Goal: Information Seeking & Learning: Check status

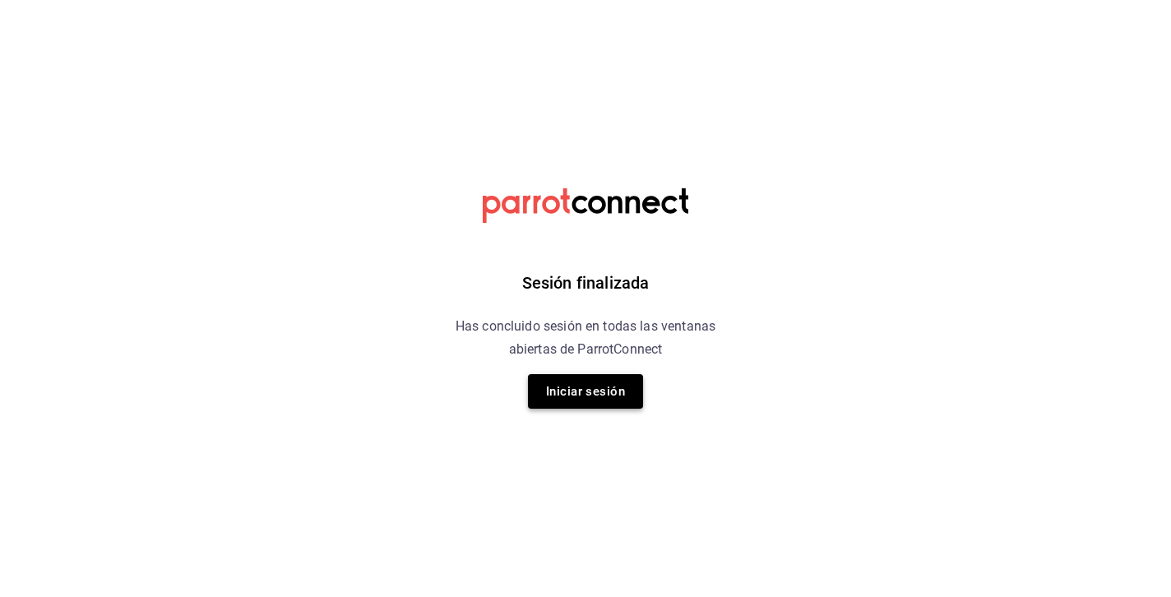
click at [600, 391] on button "Iniciar sesión" at bounding box center [585, 391] width 115 height 35
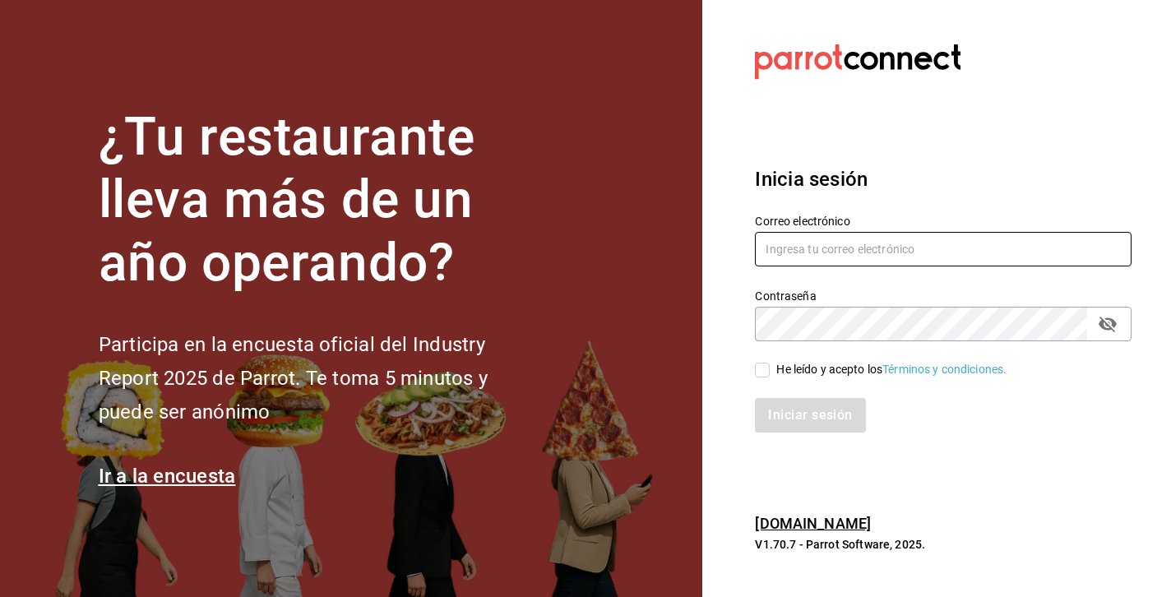
type input "jaime.iguzman@yahoo.com.mx"
click at [760, 363] on input "He leído y acepto los Términos y condiciones." at bounding box center [762, 370] width 15 height 15
checkbox input "true"
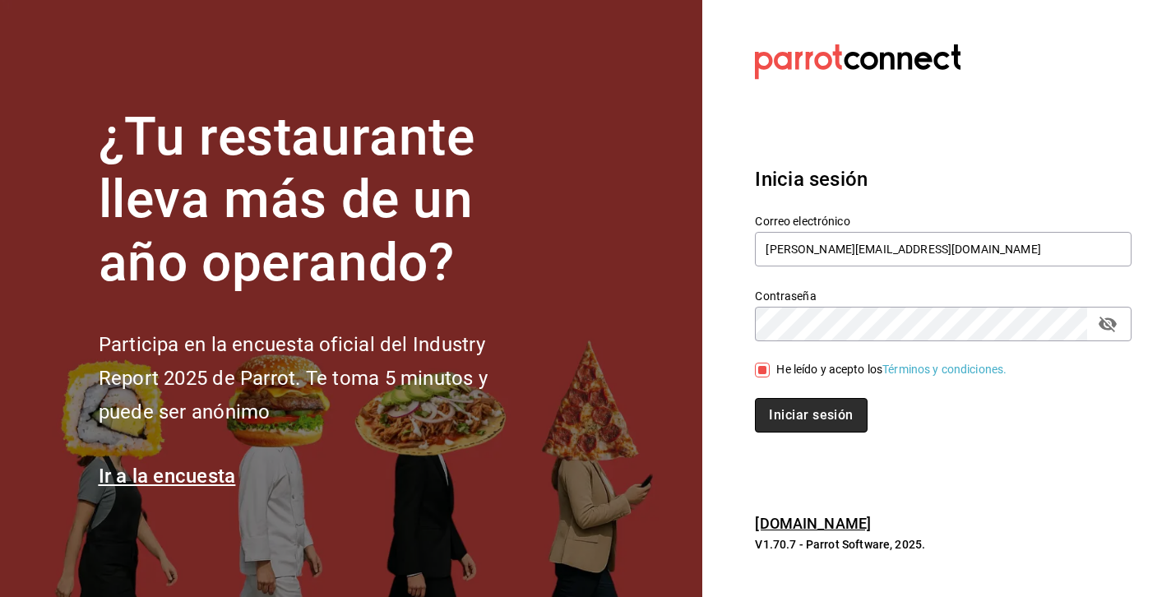
click at [808, 412] on button "Iniciar sesión" at bounding box center [811, 415] width 112 height 35
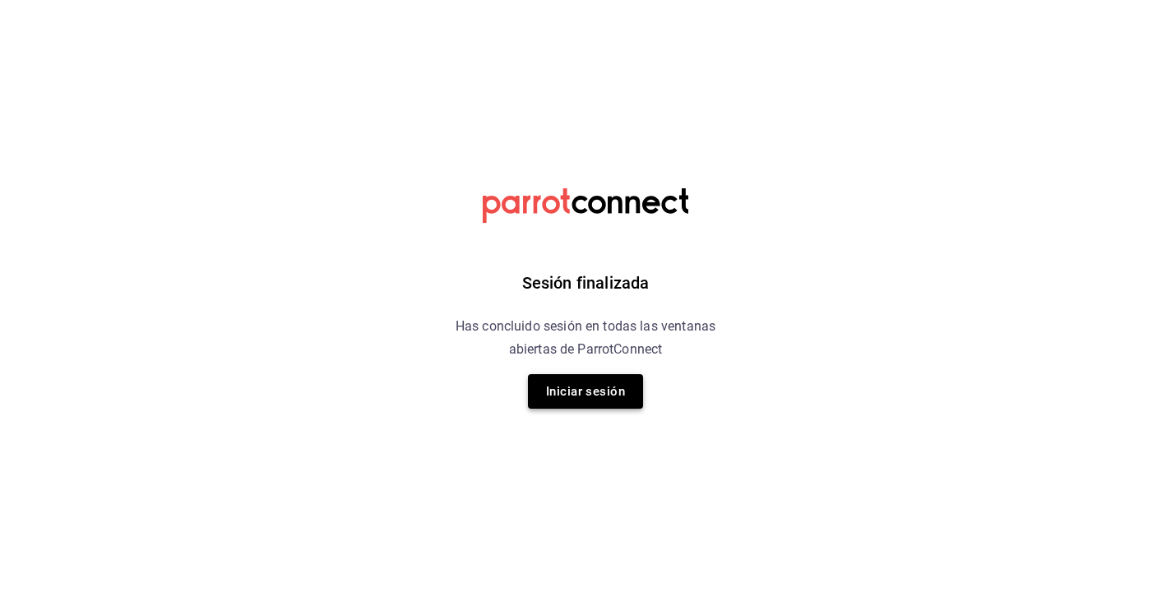
click at [580, 398] on button "Iniciar sesión" at bounding box center [585, 391] width 115 height 35
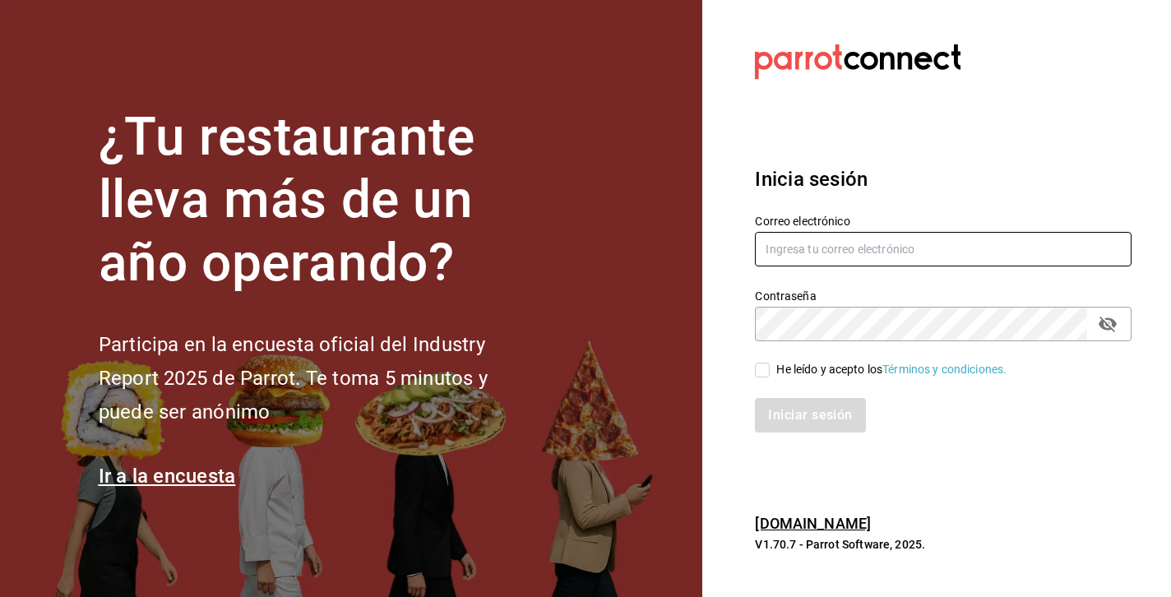
type input "[PERSON_NAME][EMAIL_ADDRESS][DOMAIN_NAME]"
click at [760, 366] on input "He leído y acepto los Términos y condiciones." at bounding box center [762, 370] width 15 height 15
checkbox input "true"
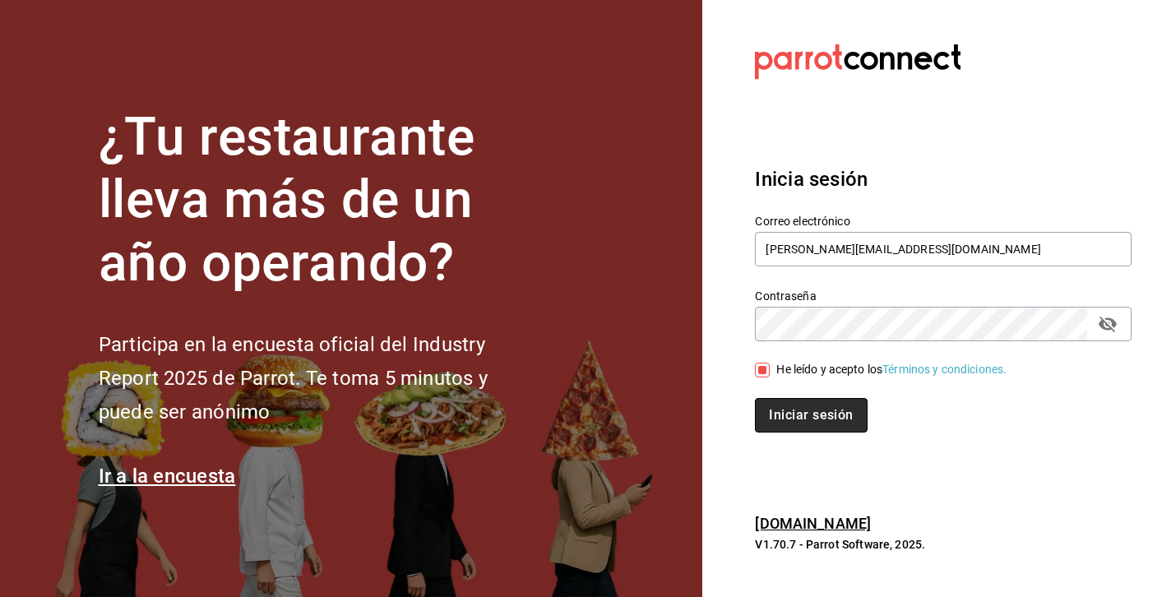
click at [811, 427] on button "Iniciar sesión" at bounding box center [811, 415] width 112 height 35
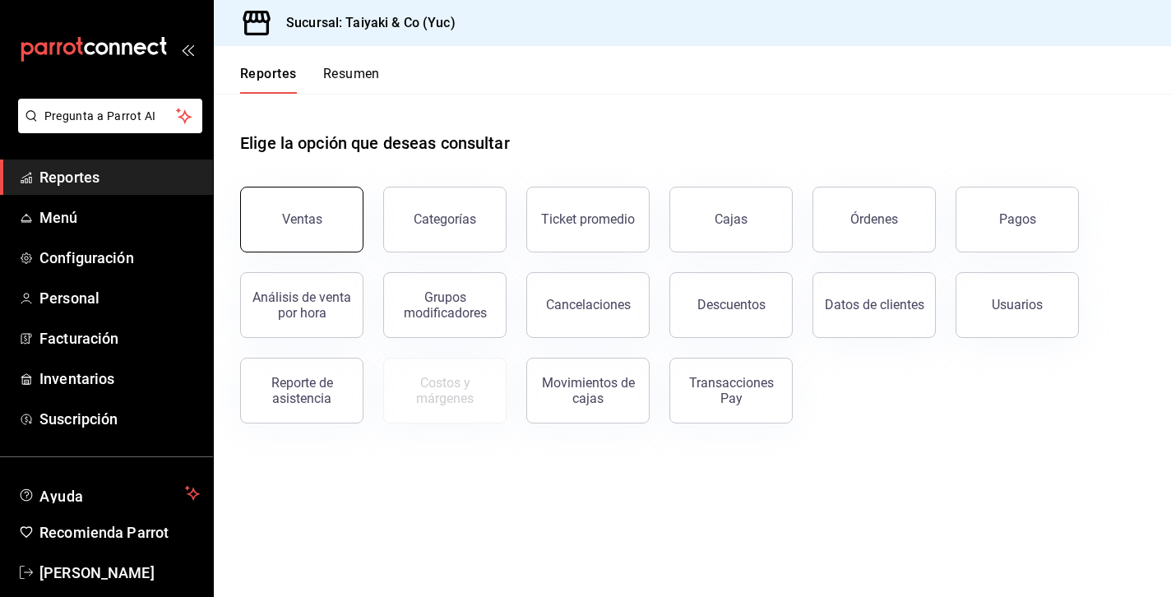
click at [295, 233] on button "Ventas" at bounding box center [301, 220] width 123 height 66
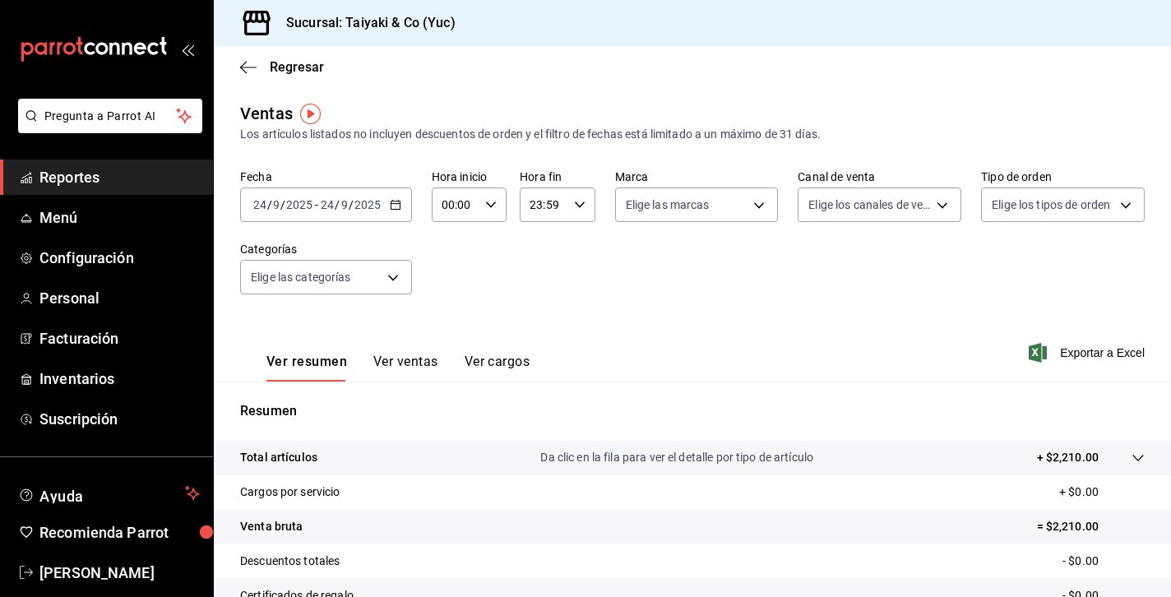
click at [395, 202] on icon "button" at bounding box center [396, 205] width 12 height 12
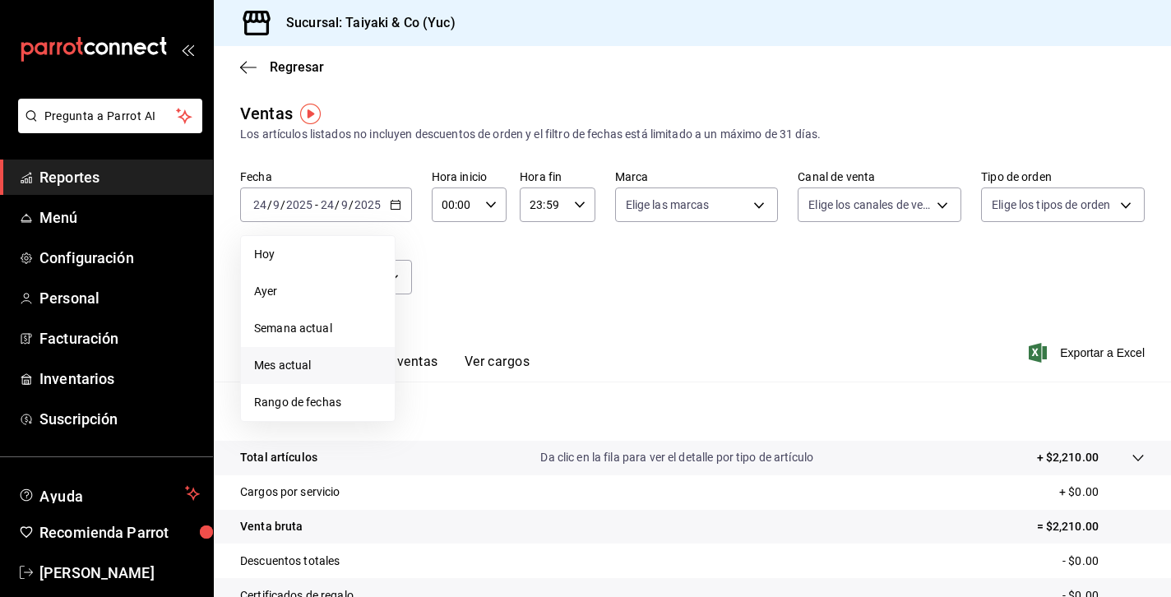
click at [312, 366] on span "Mes actual" at bounding box center [317, 365] width 127 height 17
